Goal: Task Accomplishment & Management: Complete application form

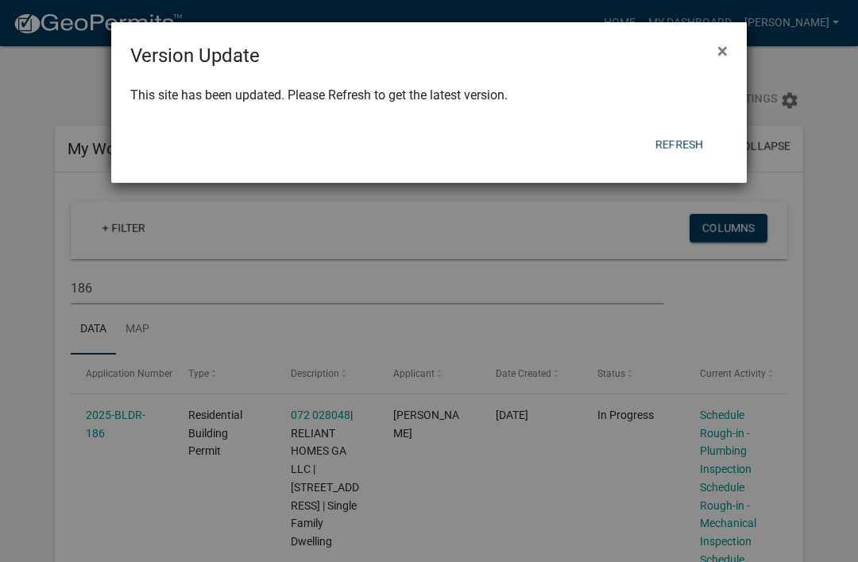
scroll to position [170, 0]
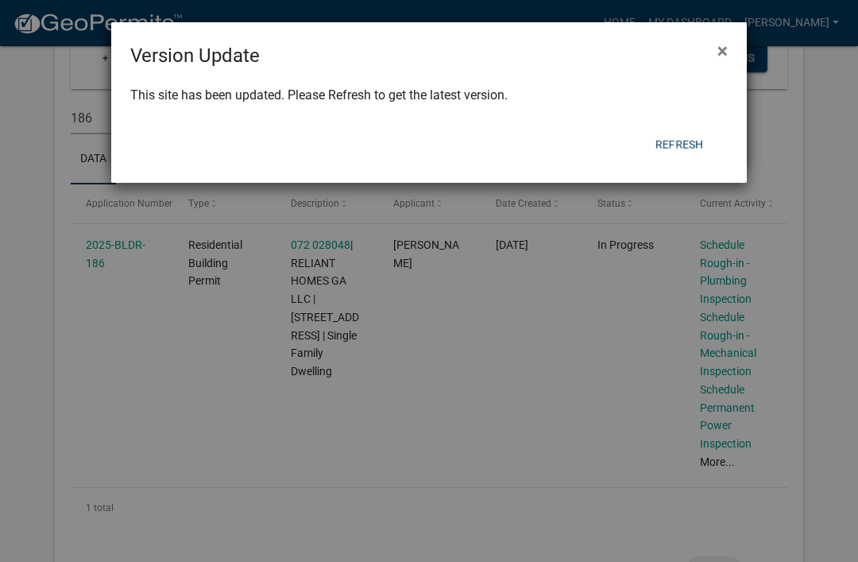
click at [681, 145] on button "Refresh" at bounding box center [679, 144] width 73 height 29
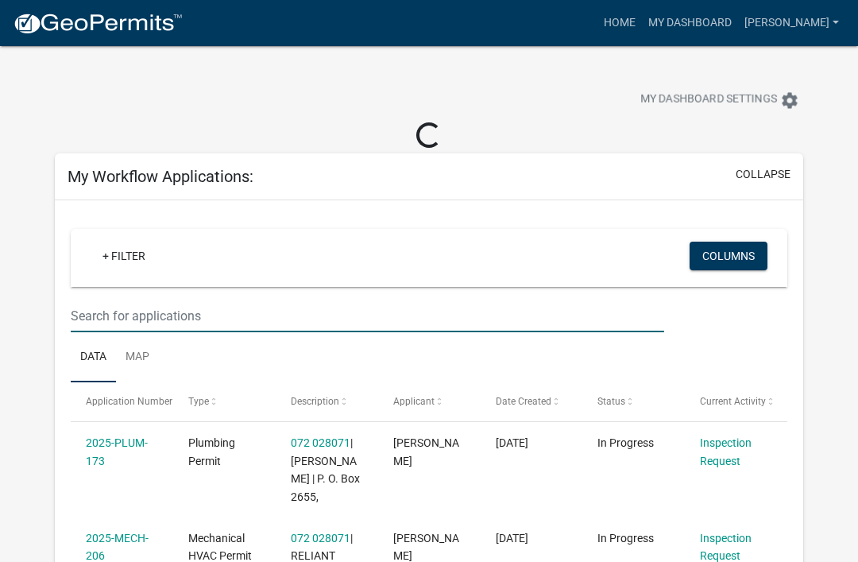
click at [149, 331] on input "text" at bounding box center [368, 316] width 594 height 33
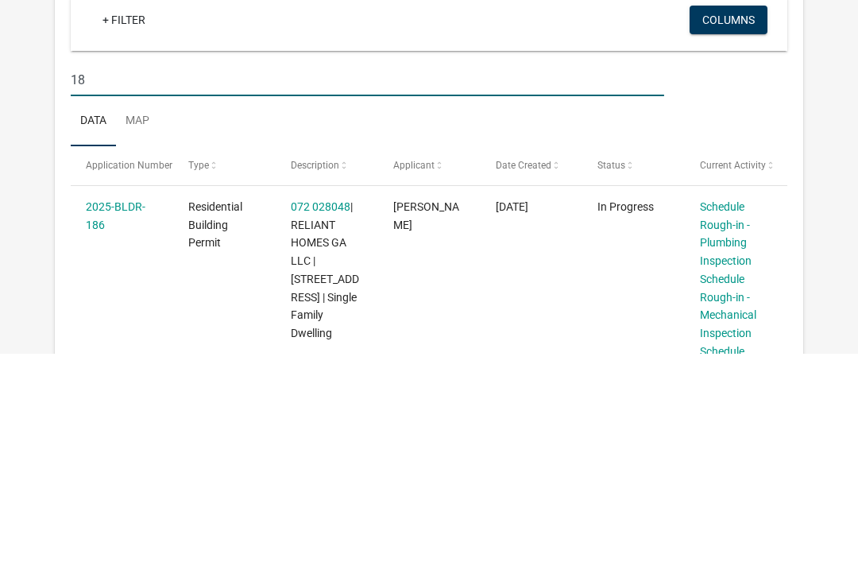
type input "1"
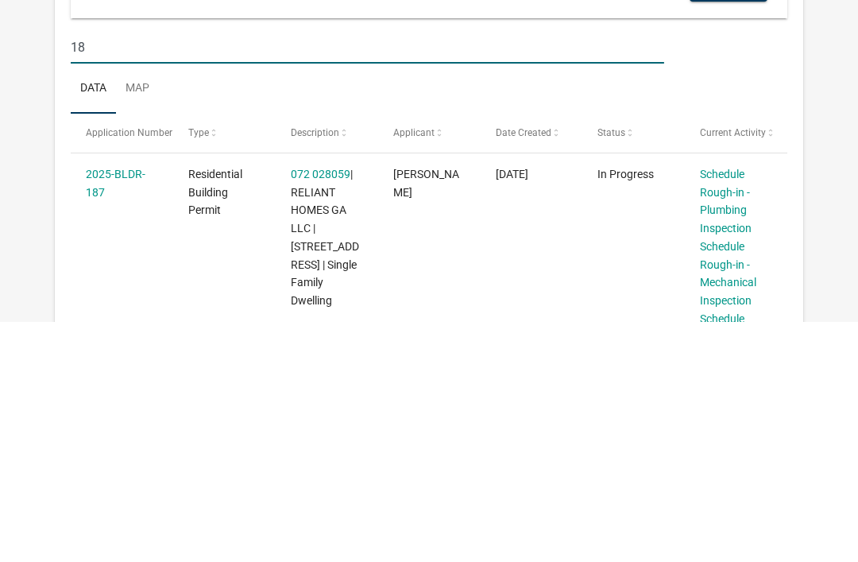
type input "1"
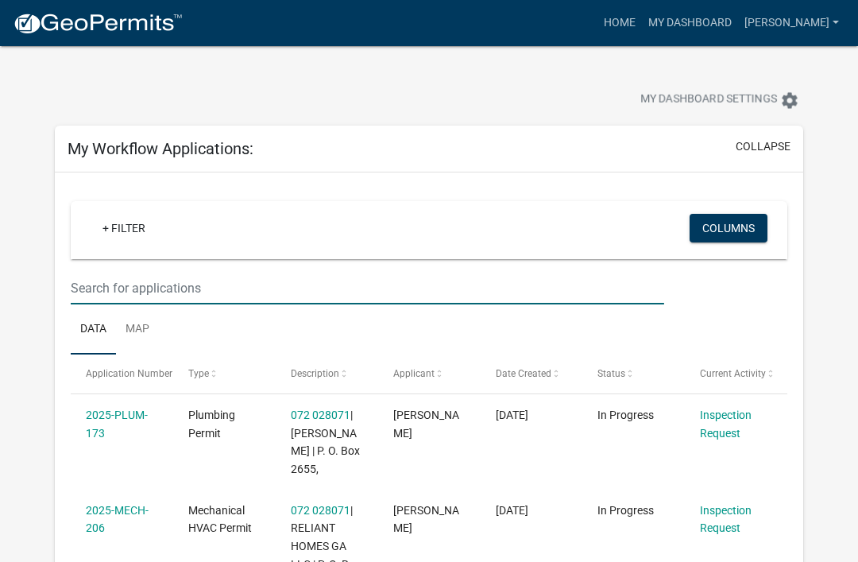
click at [240, 293] on input "text" at bounding box center [368, 288] width 594 height 33
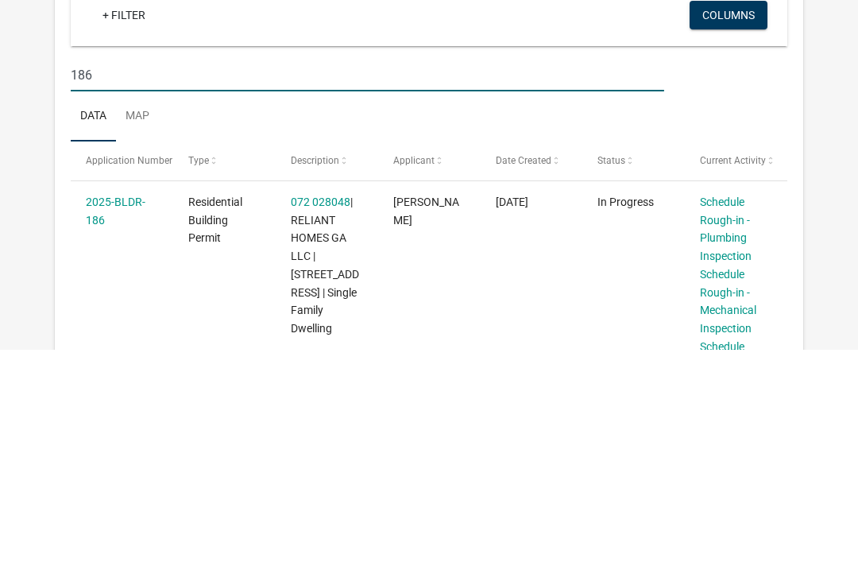
click at [544, 272] on input "186" at bounding box center [368, 288] width 594 height 33
type input "1"
type input "216"
click at [732, 409] on link "Applicant Request for Inspections" at bounding box center [728, 433] width 57 height 49
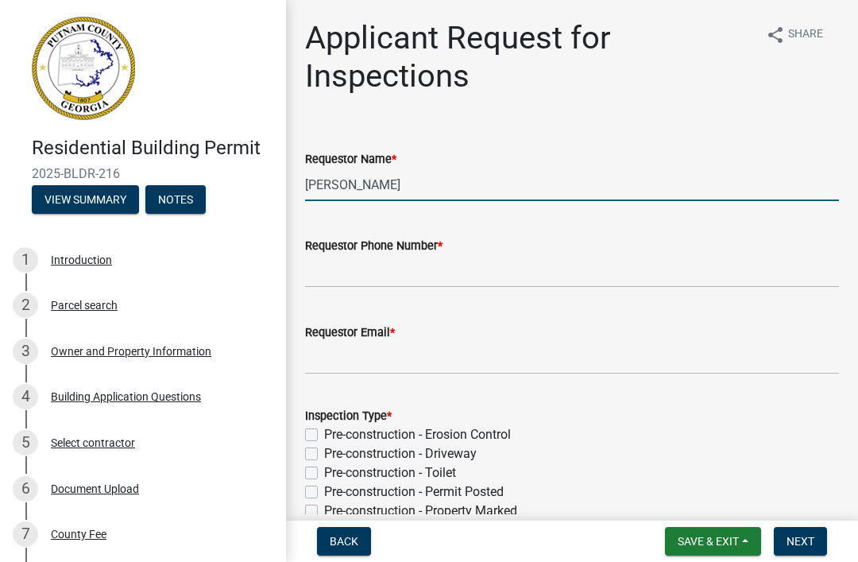
click at [583, 186] on input "[PERSON_NAME]" at bounding box center [572, 184] width 534 height 33
type input "M"
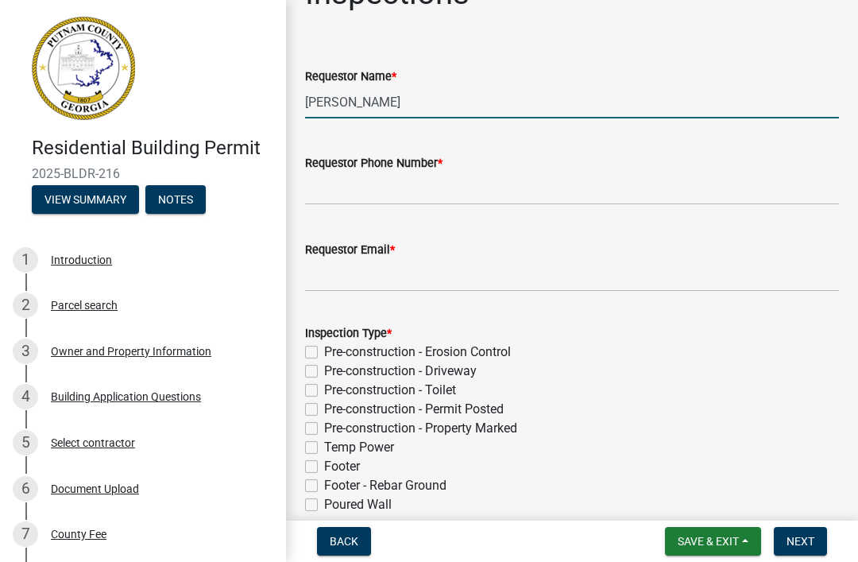
type input "Jackson ford"
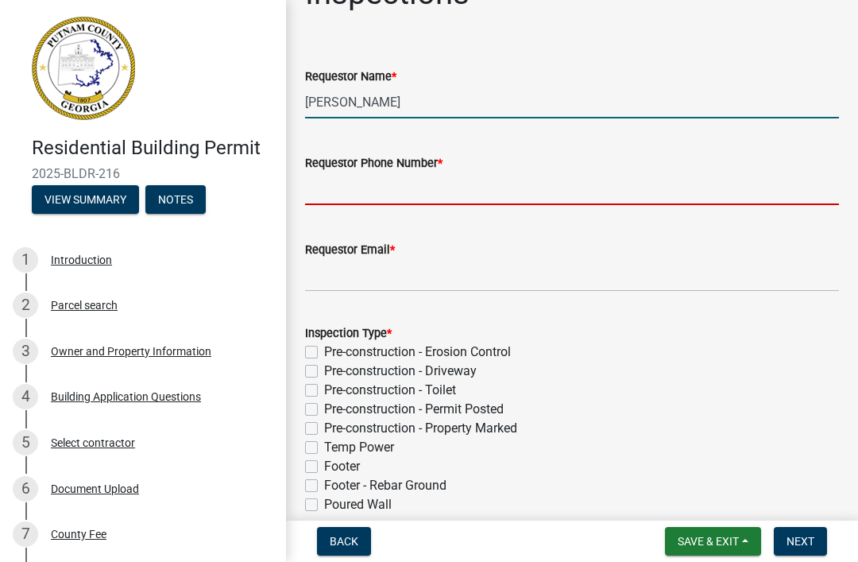
click at [622, 182] on input "Requestor Phone Number *" at bounding box center [572, 188] width 534 height 33
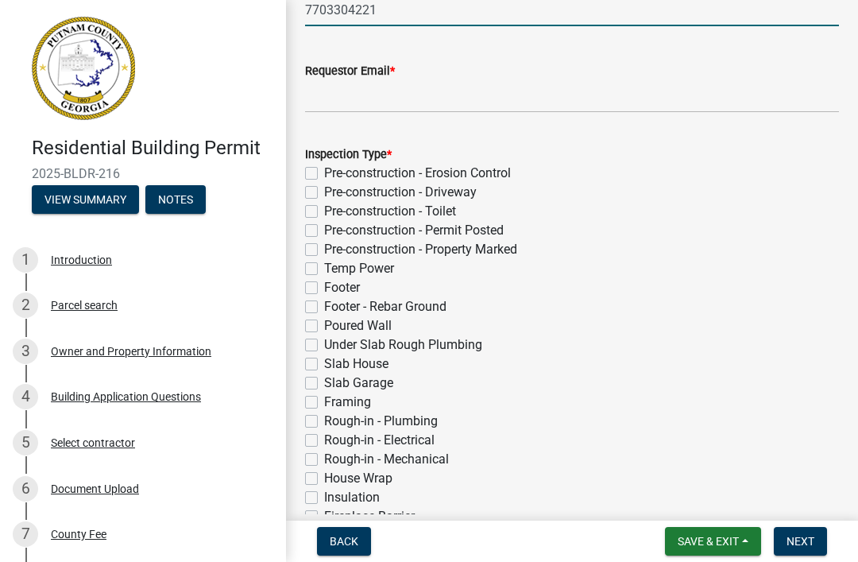
scroll to position [273, 0]
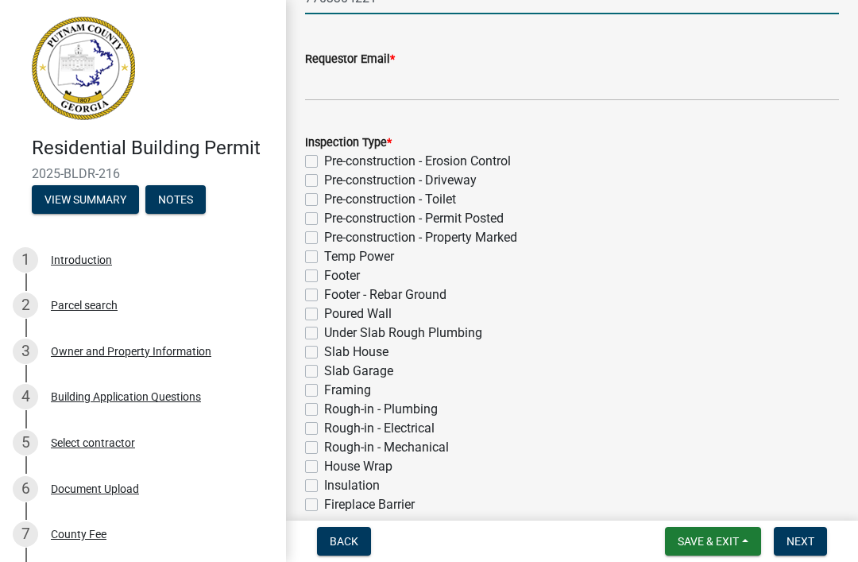
type input "7703304221"
click at [645, 96] on input "Requestor Email *" at bounding box center [572, 84] width 534 height 33
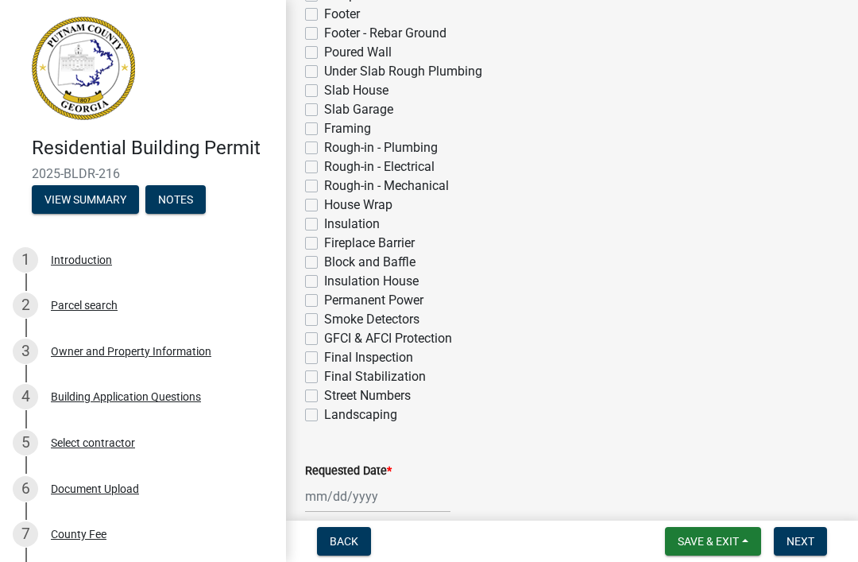
scroll to position [534, 0]
type input "Jford@relianthomes.com"
click at [370, 91] on label "Slab House" at bounding box center [356, 91] width 64 height 19
click at [335, 91] on input "Slab House" at bounding box center [329, 87] width 10 height 10
checkbox input "true"
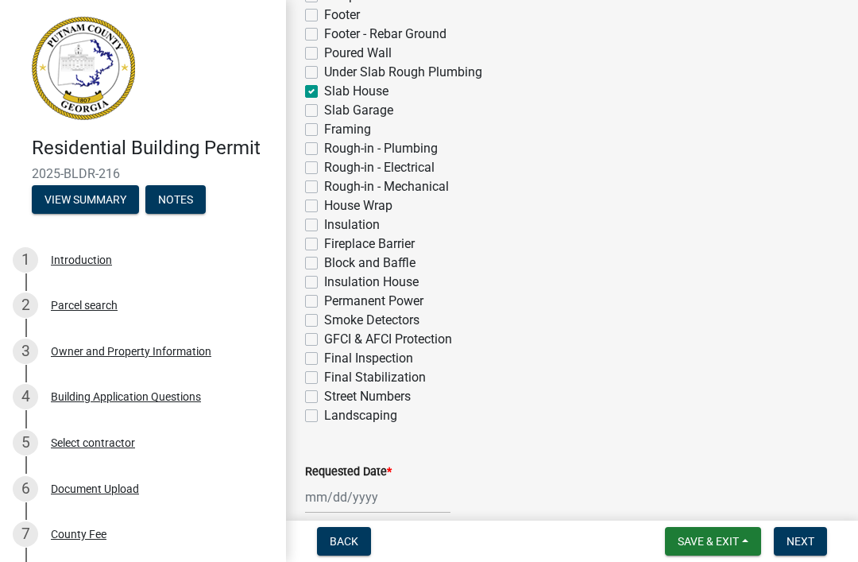
checkbox input "false"
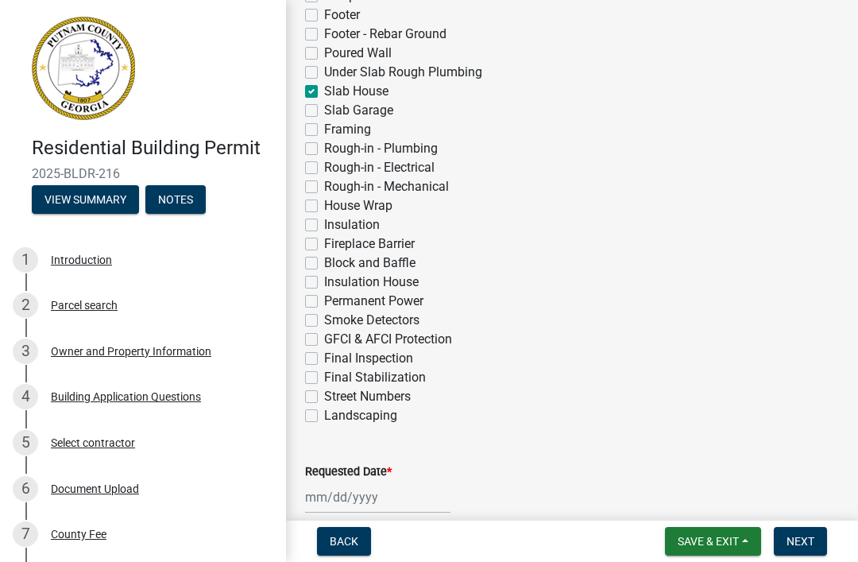
checkbox input "false"
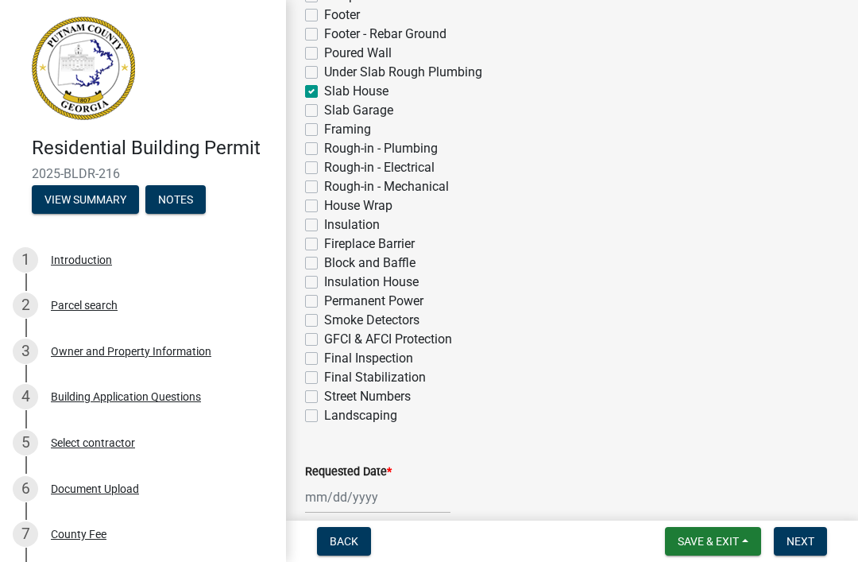
checkbox input "true"
checkbox input "false"
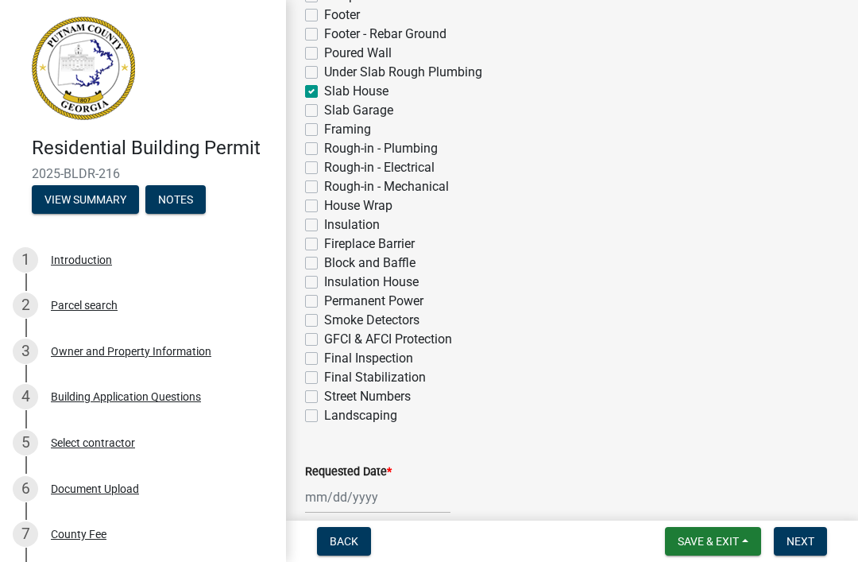
checkbox input "false"
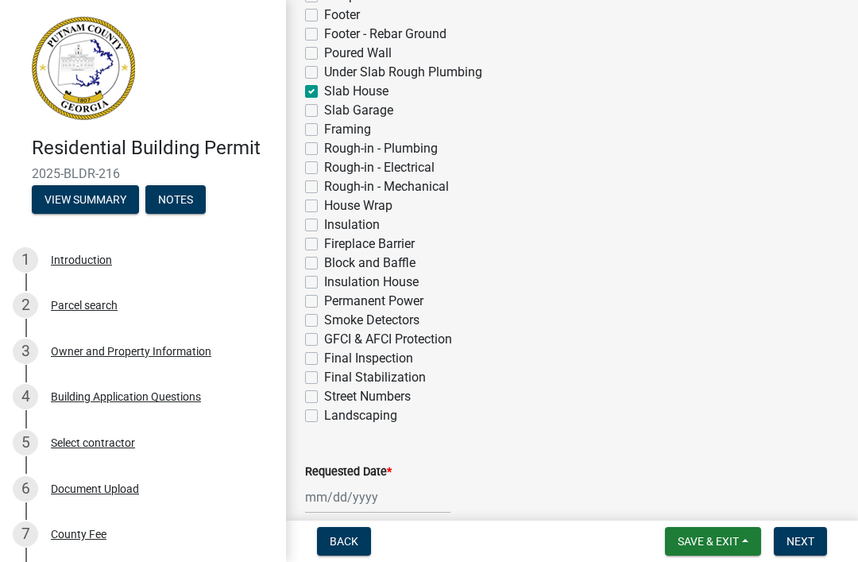
checkbox input "false"
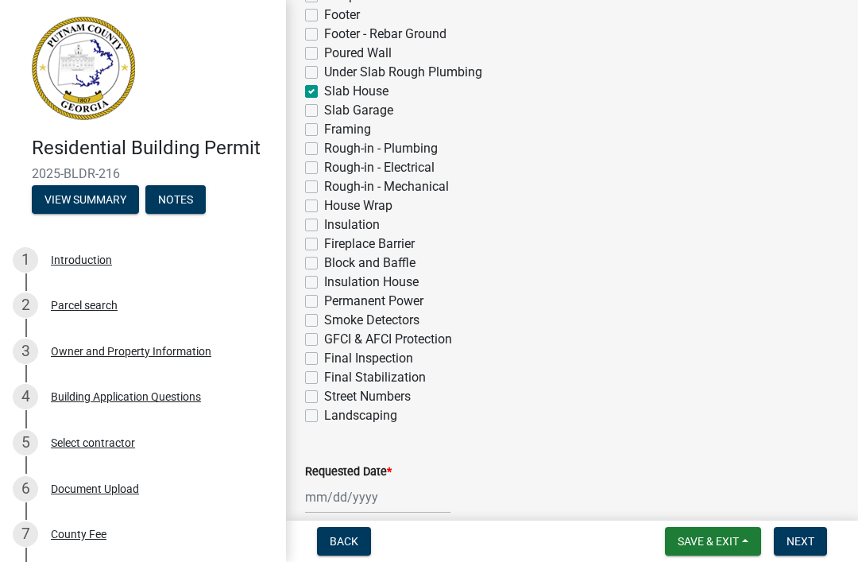
checkbox input "false"
click at [371, 114] on label "Slab Garage" at bounding box center [358, 110] width 69 height 19
click at [335, 111] on input "Slab Garage" at bounding box center [329, 106] width 10 height 10
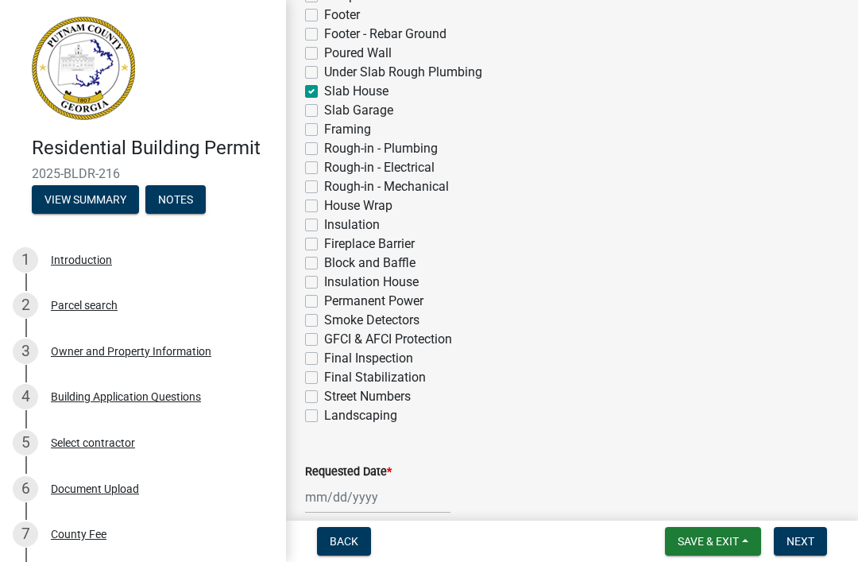
checkbox input "true"
checkbox input "false"
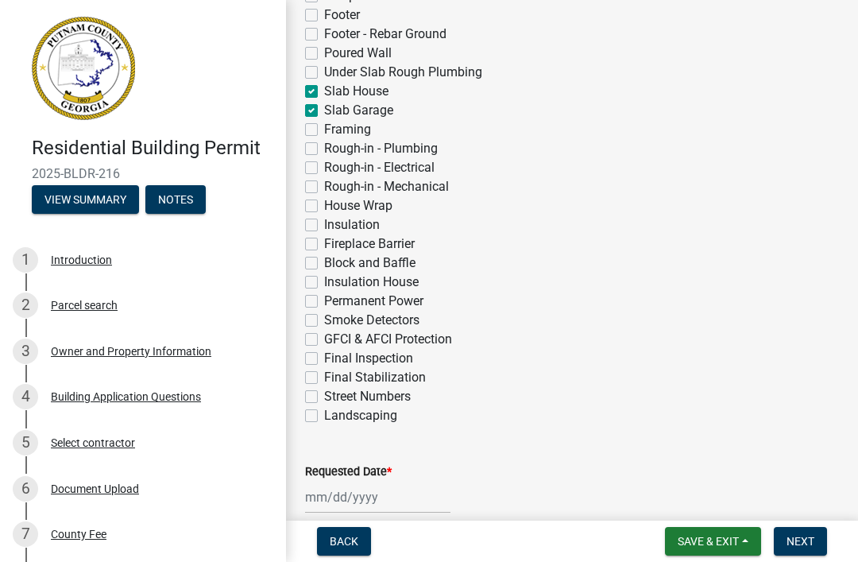
checkbox input "false"
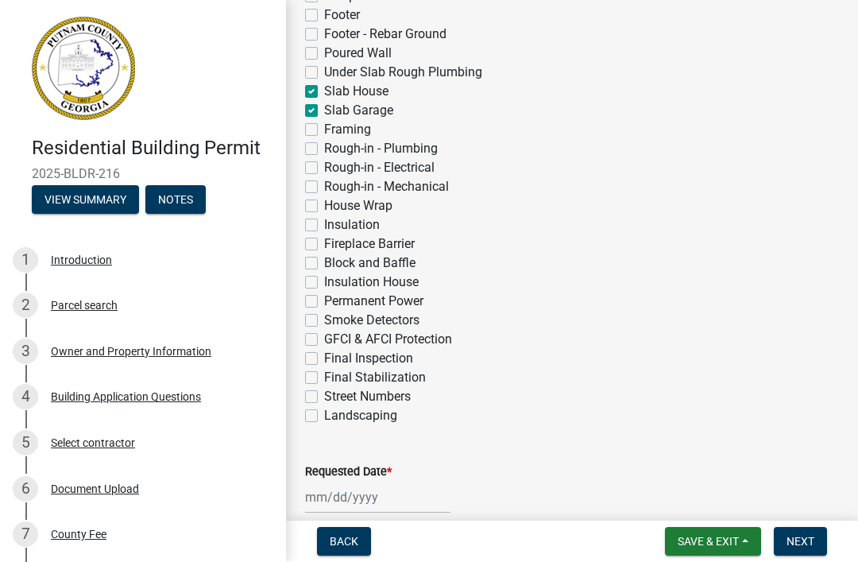
checkbox input "false"
checkbox input "true"
checkbox input "false"
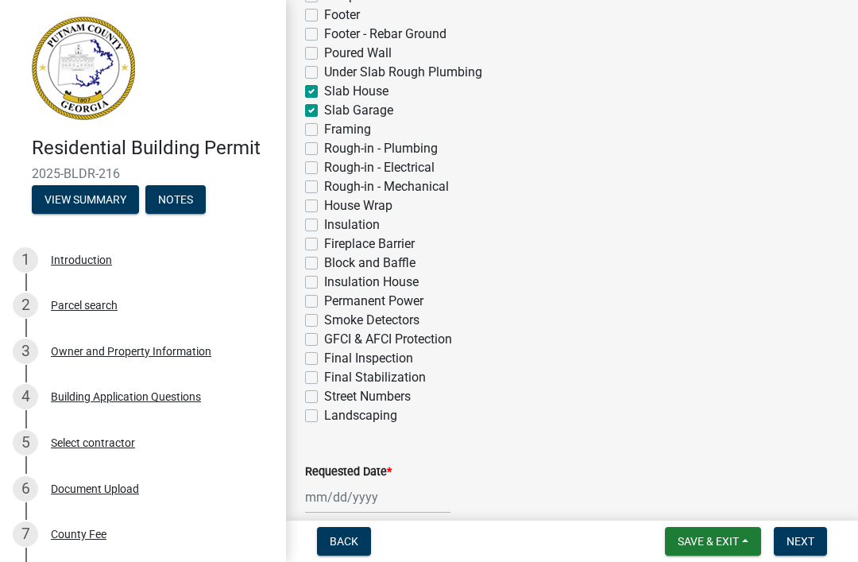
checkbox input "false"
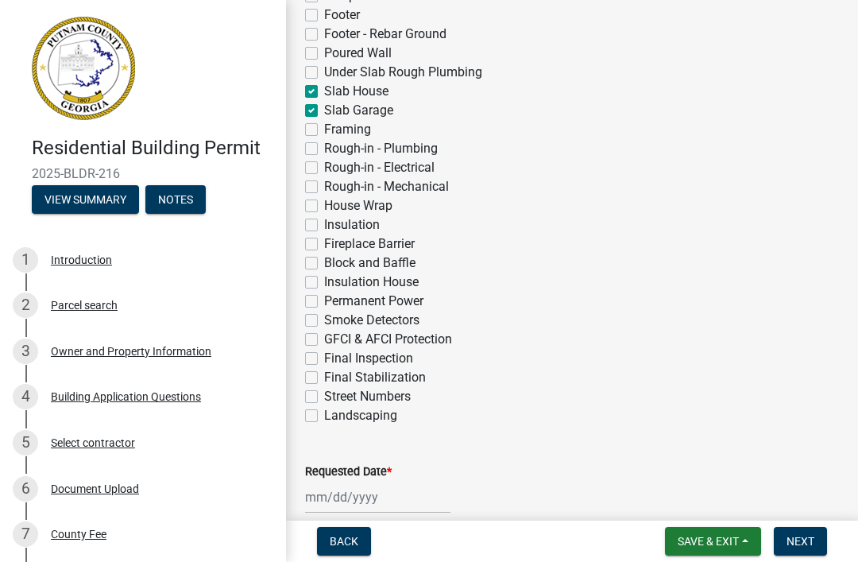
checkbox input "false"
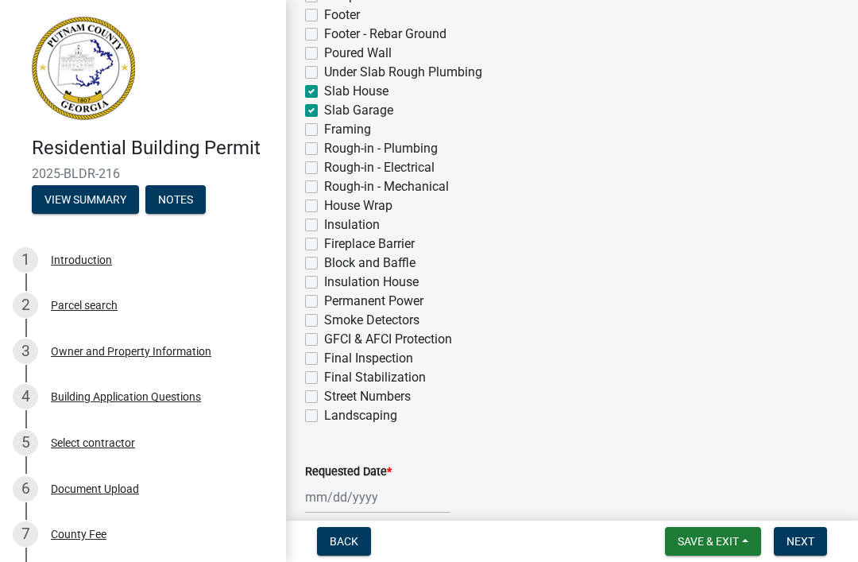
checkbox input "false"
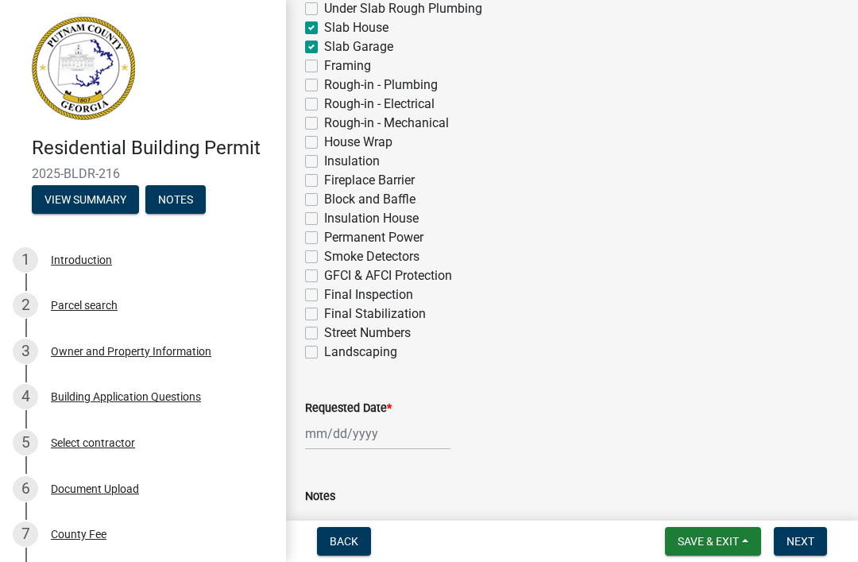
scroll to position [599, 0]
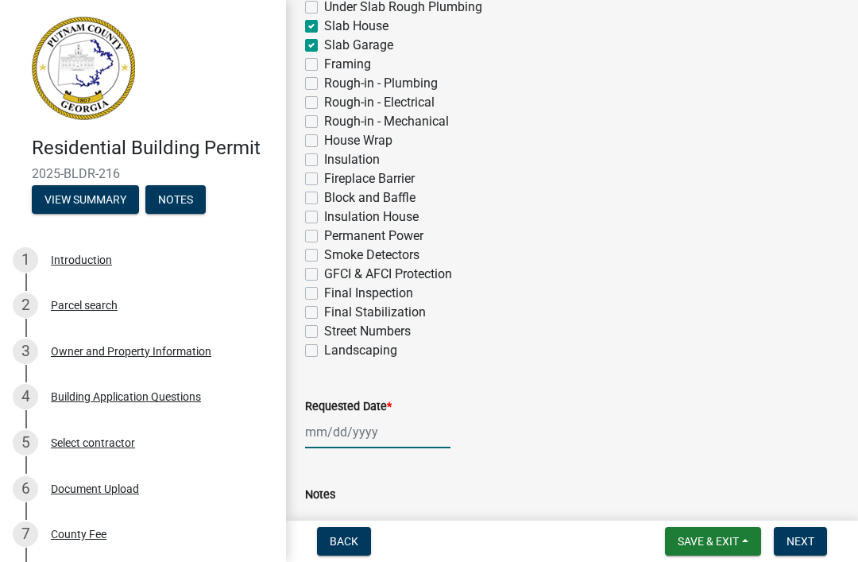
click at [382, 419] on div at bounding box center [377, 432] width 145 height 33
select select "9"
select select "2025"
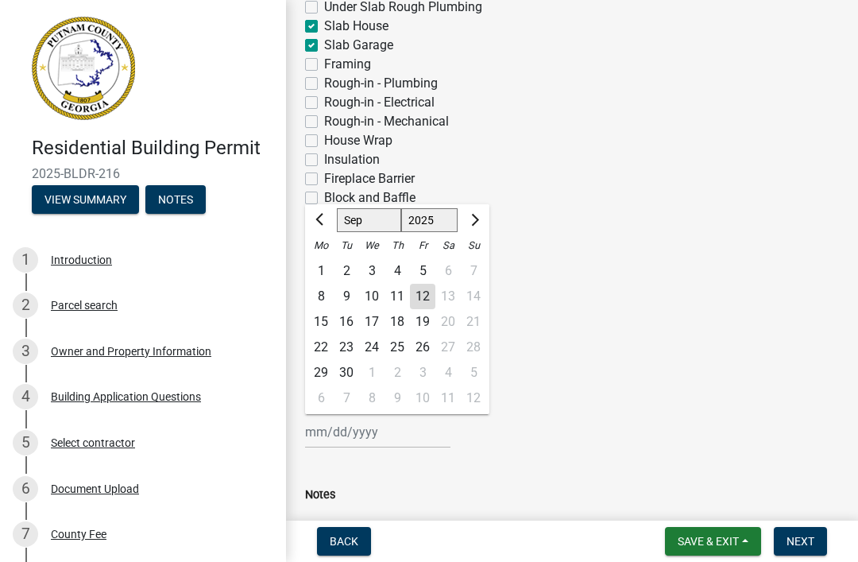
click at [333, 316] on div "15" at bounding box center [320, 321] width 25 height 25
type input "09/15/2025"
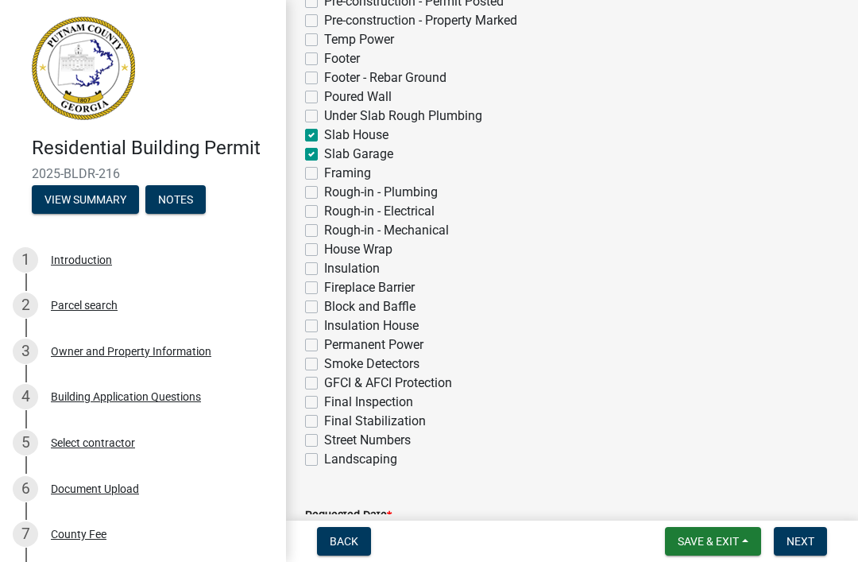
scroll to position [490, 0]
click at [796, 546] on span "Next" at bounding box center [801, 541] width 28 height 13
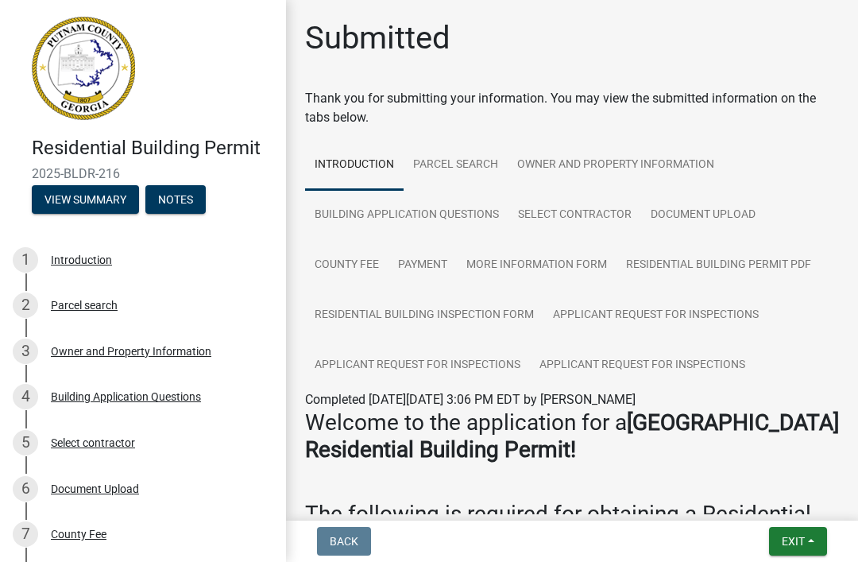
scroll to position [0, 0]
click at [804, 532] on button "Exit" at bounding box center [798, 541] width 58 height 29
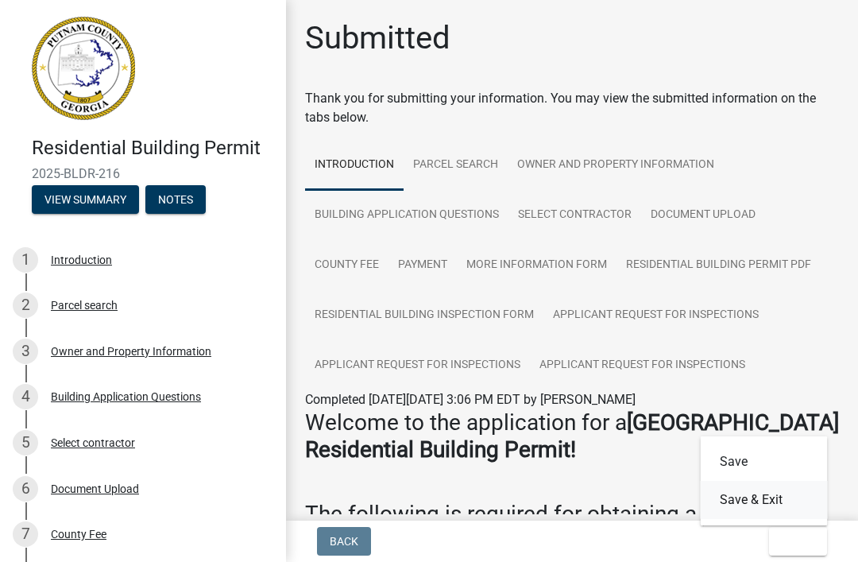
click at [781, 494] on button "Save & Exit" at bounding box center [764, 500] width 127 height 38
